Goal: Information Seeking & Learning: Understand process/instructions

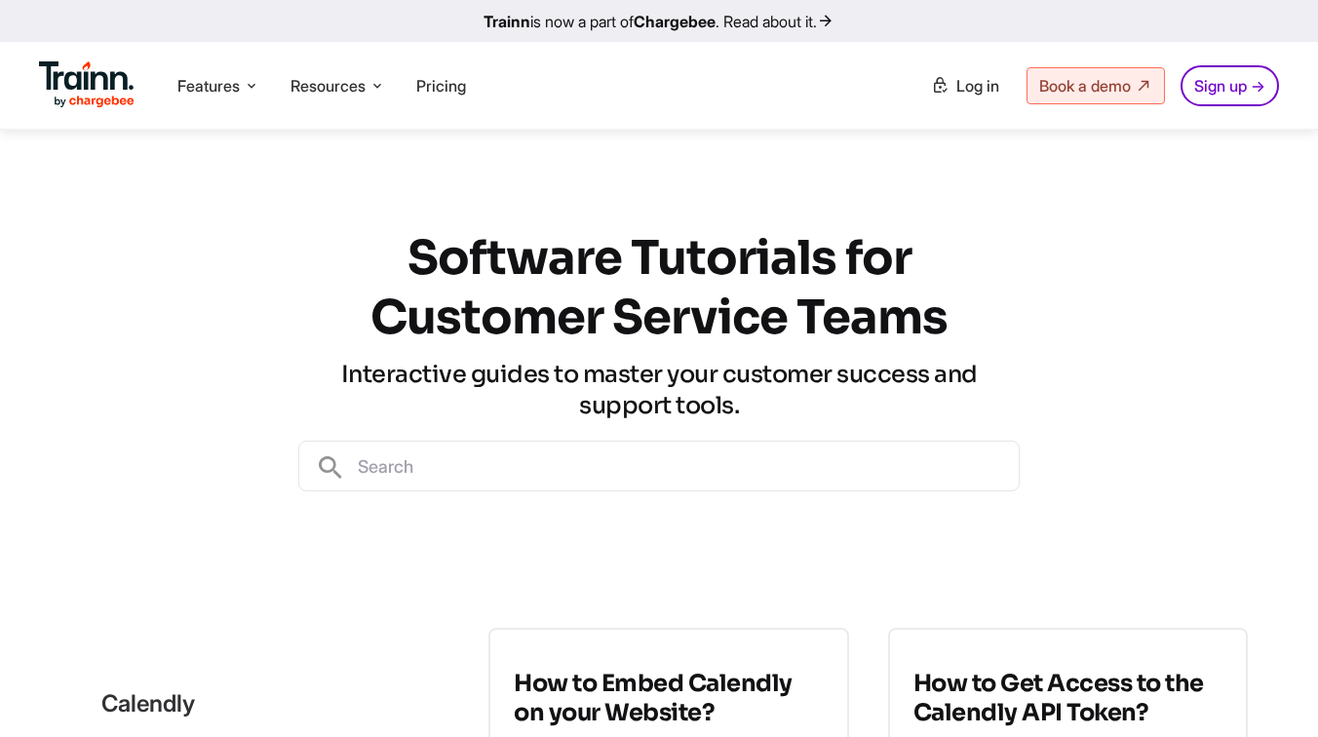
scroll to position [108, 0]
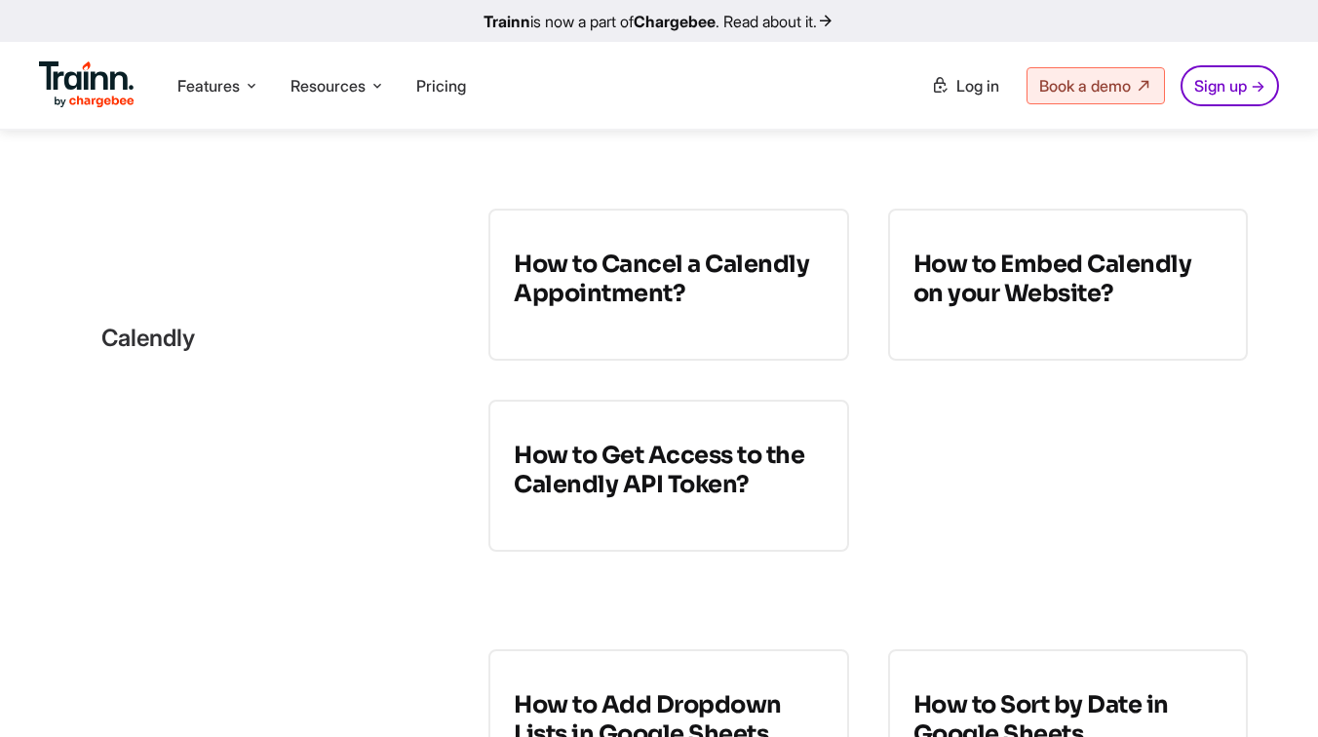
scroll to position [420, 0]
click at [635, 324] on link "How to Cancel a Calendly Appointment?" at bounding box center [668, 284] width 360 height 152
